Goal: Transaction & Acquisition: Purchase product/service

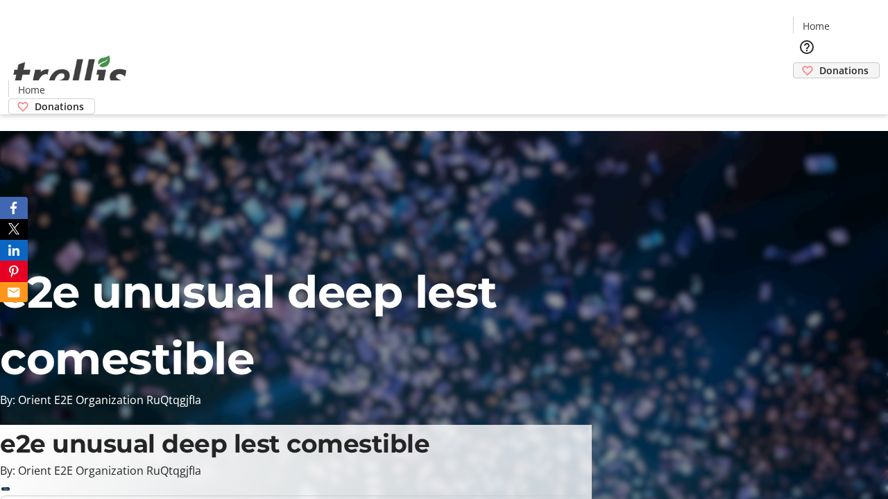
click at [819, 63] on span "Donations" at bounding box center [843, 70] width 49 height 15
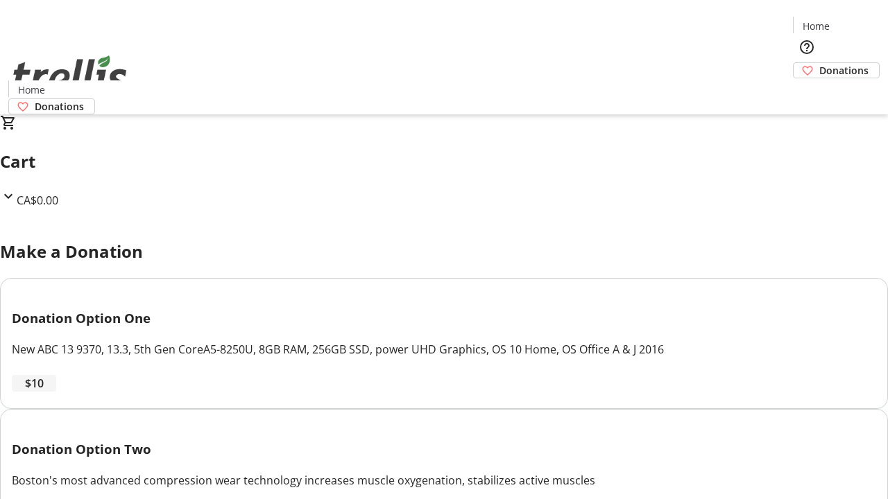
click at [44, 392] on span "$10" at bounding box center [34, 383] width 19 height 17
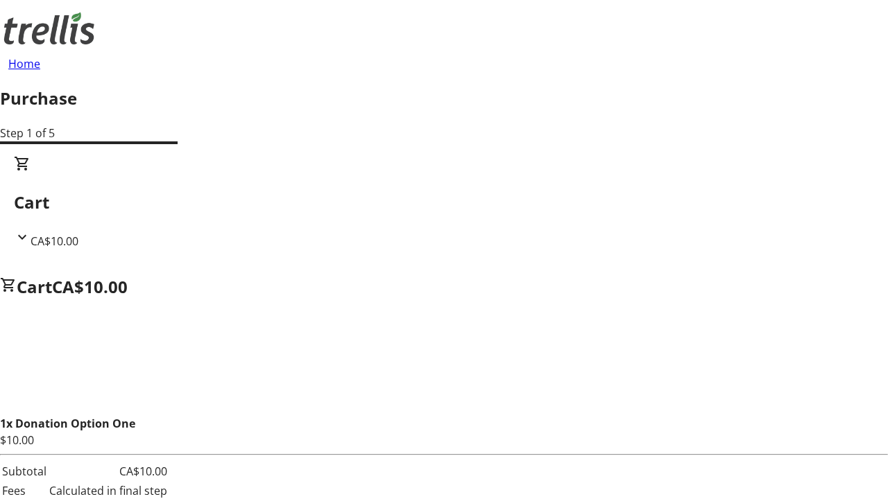
select select "CA"
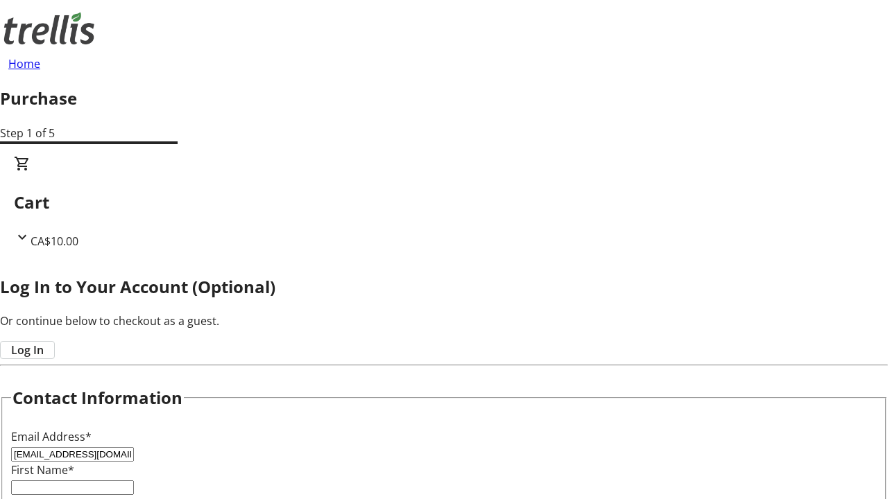
type input "[EMAIL_ADDRESS][DOMAIN_NAME]"
type input "Liana"
type input "Wuckert"
type input "[STREET_ADDRESS][PERSON_NAME]"
type input "Kelowna"
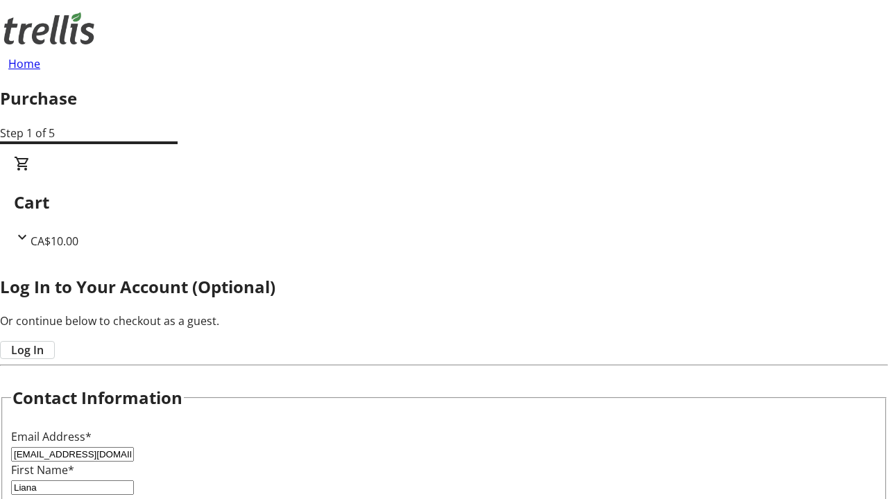
select select "BC"
type input "Kelowna"
type input "V1Y 0C2"
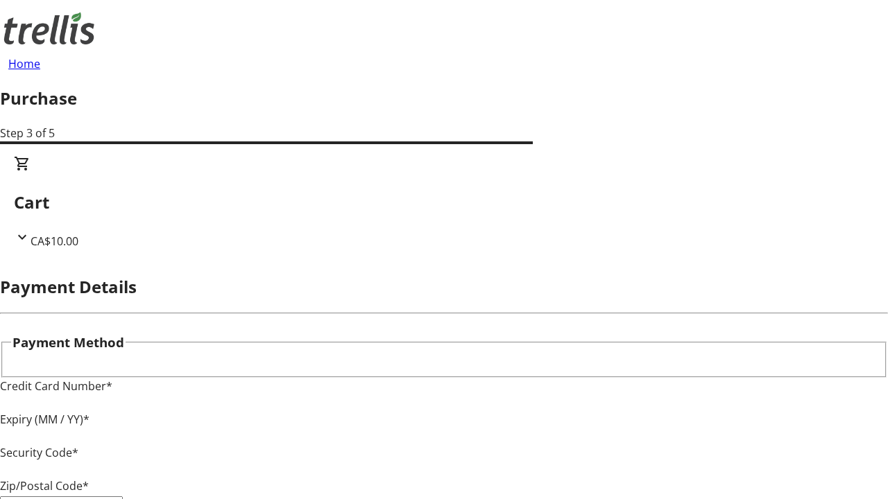
type input "V1Y 0C2"
